Goal: Task Accomplishment & Management: Use online tool/utility

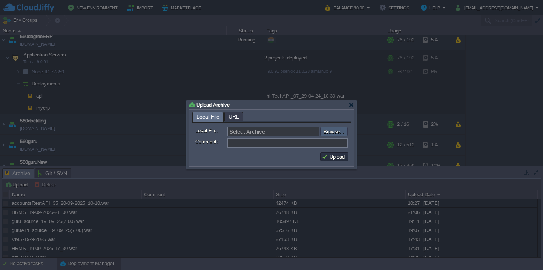
click at [335, 133] on input "file" at bounding box center [299, 131] width 95 height 9
type input "C:\fakepath\accounts_spring-89_20-09_2025_12-30-web.war"
type input "accounts_spring-89_20-09_2025_12-30-web.war"
click at [322, 160] on button "Upload" at bounding box center [334, 156] width 25 height 7
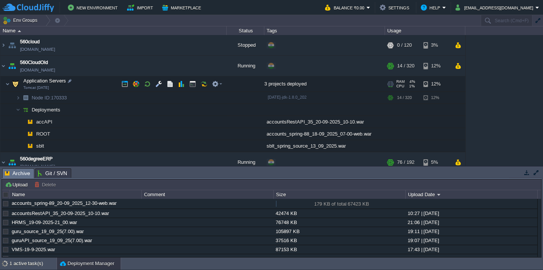
click at [98, 83] on td "Application Servers Tomcat [DATE]" at bounding box center [113, 84] width 226 height 15
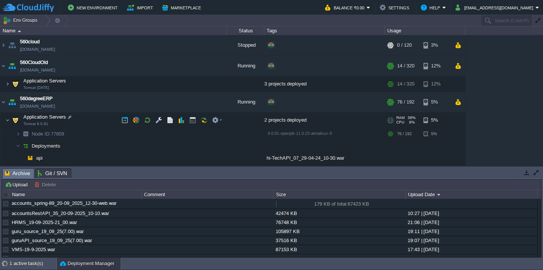
click at [95, 118] on td "Application Servers Tomcat 9.0.91" at bounding box center [113, 120] width 226 height 15
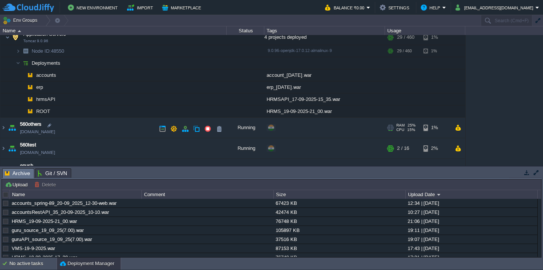
scroll to position [202, 0]
click at [29, 270] on div "No active tasks" at bounding box center [32, 264] width 47 height 12
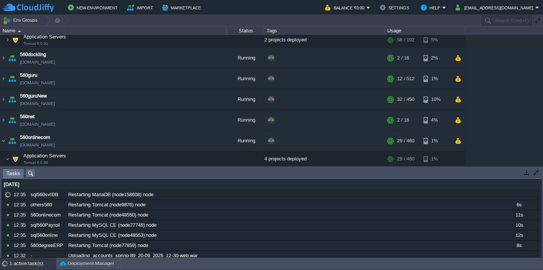
scroll to position [0, 0]
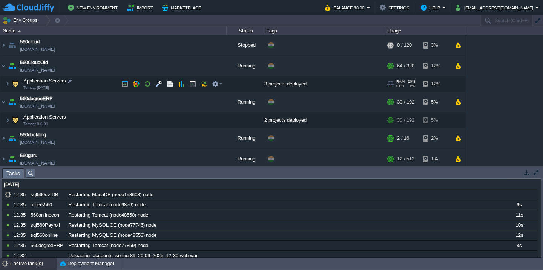
click at [89, 85] on td "Application Servers Tomcat [DATE]" at bounding box center [113, 84] width 226 height 15
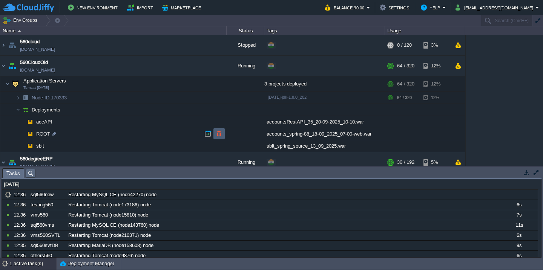
click at [218, 135] on button "button" at bounding box center [219, 133] width 7 height 7
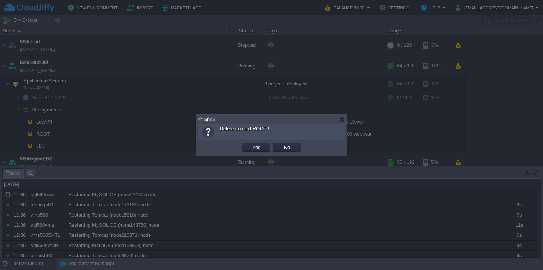
click at [250, 144] on button "Yes" at bounding box center [256, 147] width 13 height 7
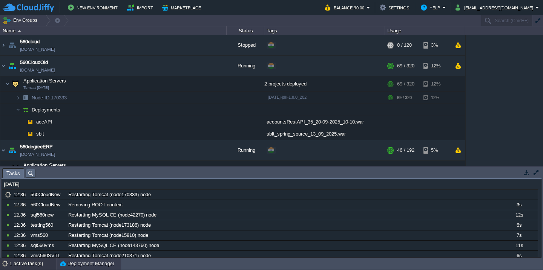
click at [78, 265] on button "Deployment Manager" at bounding box center [87, 264] width 54 height 8
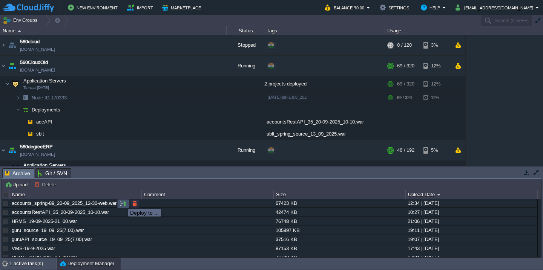
click at [123, 203] on button "button" at bounding box center [123, 204] width 7 height 7
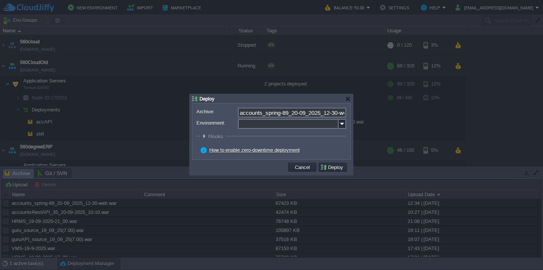
click at [254, 123] on input "Environment:" at bounding box center [288, 124] width 101 height 10
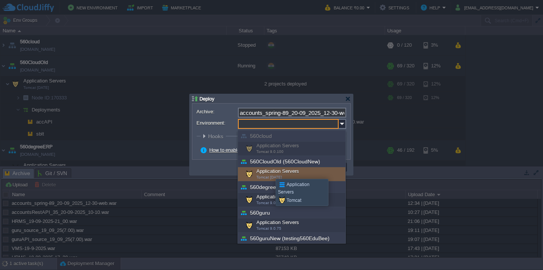
click at [270, 172] on div "Application Servers Tomcat [DATE]" at bounding box center [291, 174] width 107 height 14
type input "Application Servers (560CloudOld (560CloudNew))"
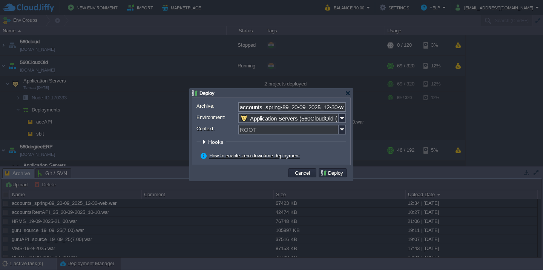
click button "Pre" at bounding box center [0, 0] width 0 height 0
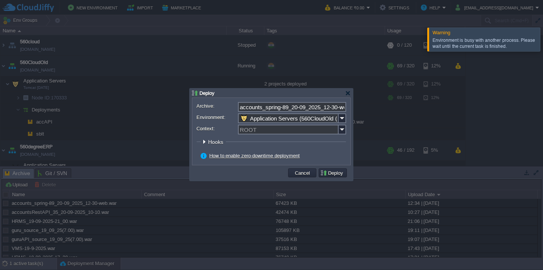
click button "Pre" at bounding box center [0, 0] width 0 height 0
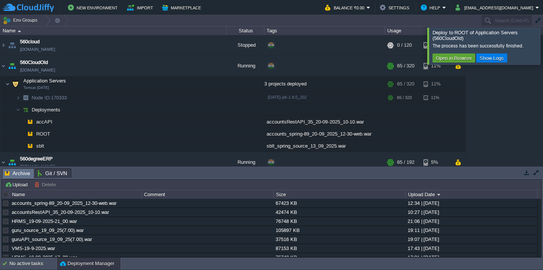
click at [543, 52] on div at bounding box center [552, 46] width 0 height 37
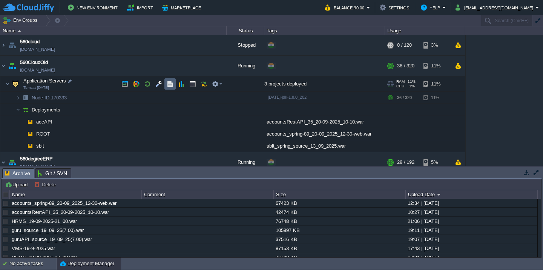
click at [168, 86] on button "button" at bounding box center [170, 84] width 7 height 7
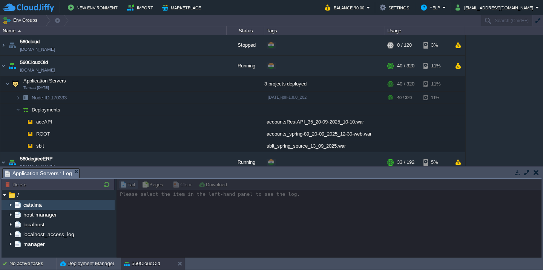
click at [11, 207] on img at bounding box center [11, 205] width 6 height 10
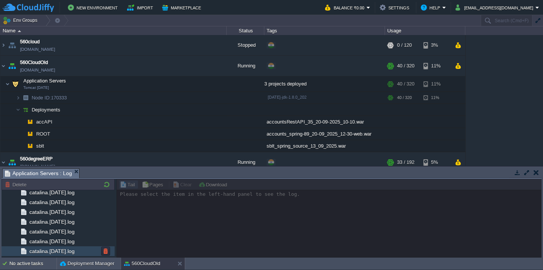
scroll to position [1335, 0]
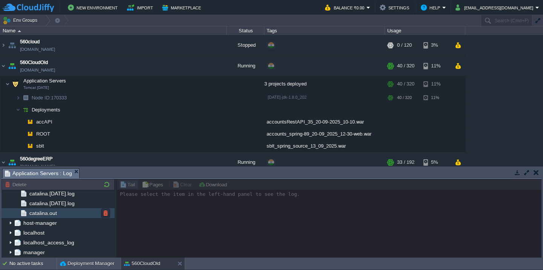
click at [87, 216] on div "catalina.out" at bounding box center [58, 214] width 113 height 10
